Goal: Task Accomplishment & Management: Manage account settings

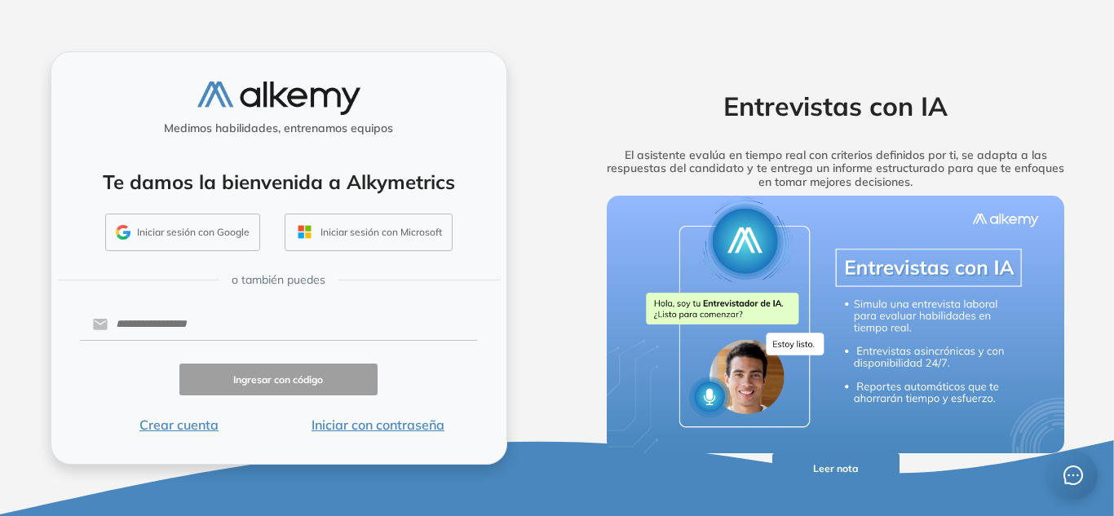
click at [182, 230] on button "Iniciar sesión con Google" at bounding box center [182, 233] width 155 height 38
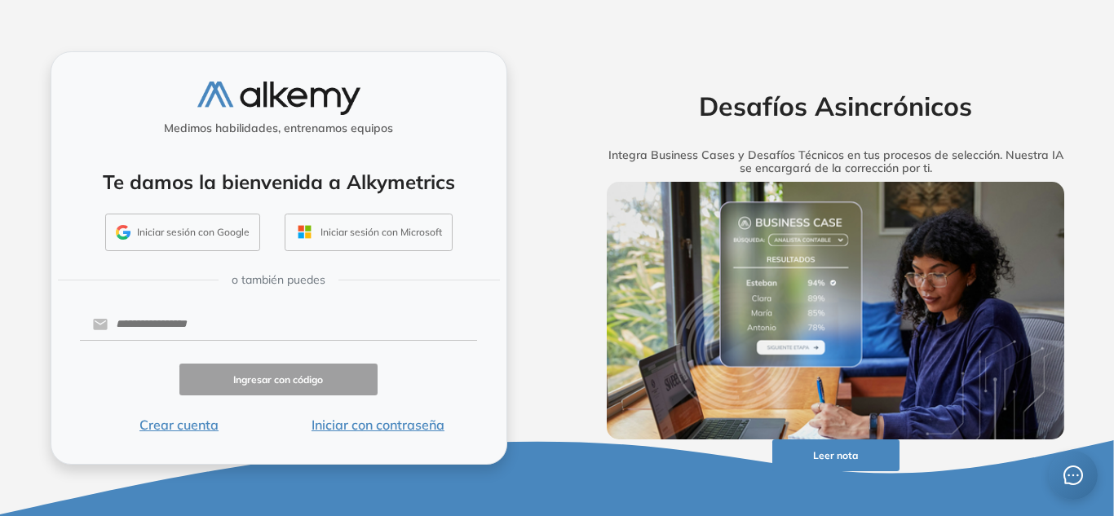
click at [224, 231] on button "Iniciar sesión con Google" at bounding box center [182, 233] width 155 height 38
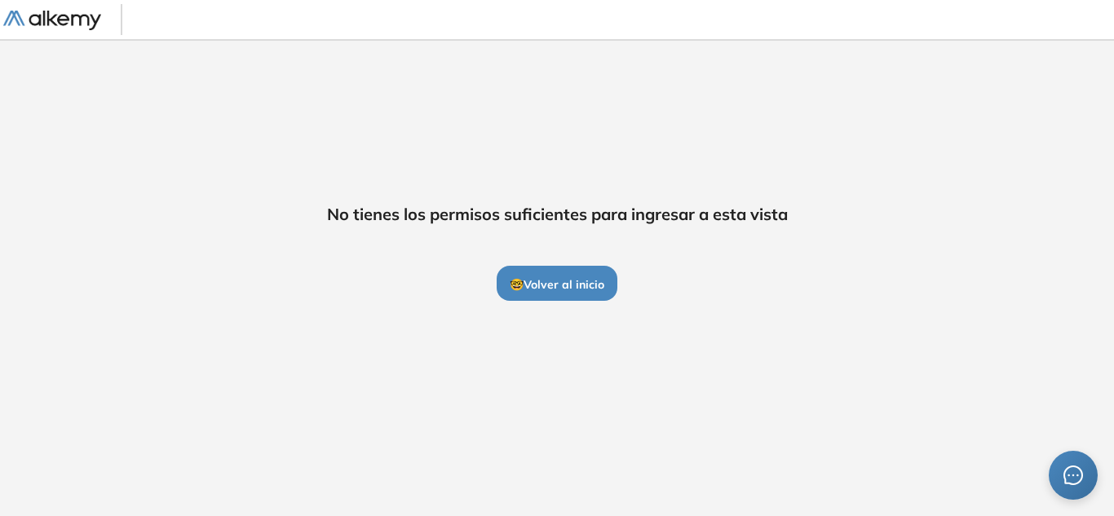
click at [91, 20] on img at bounding box center [52, 21] width 98 height 20
